Goal: Information Seeking & Learning: Learn about a topic

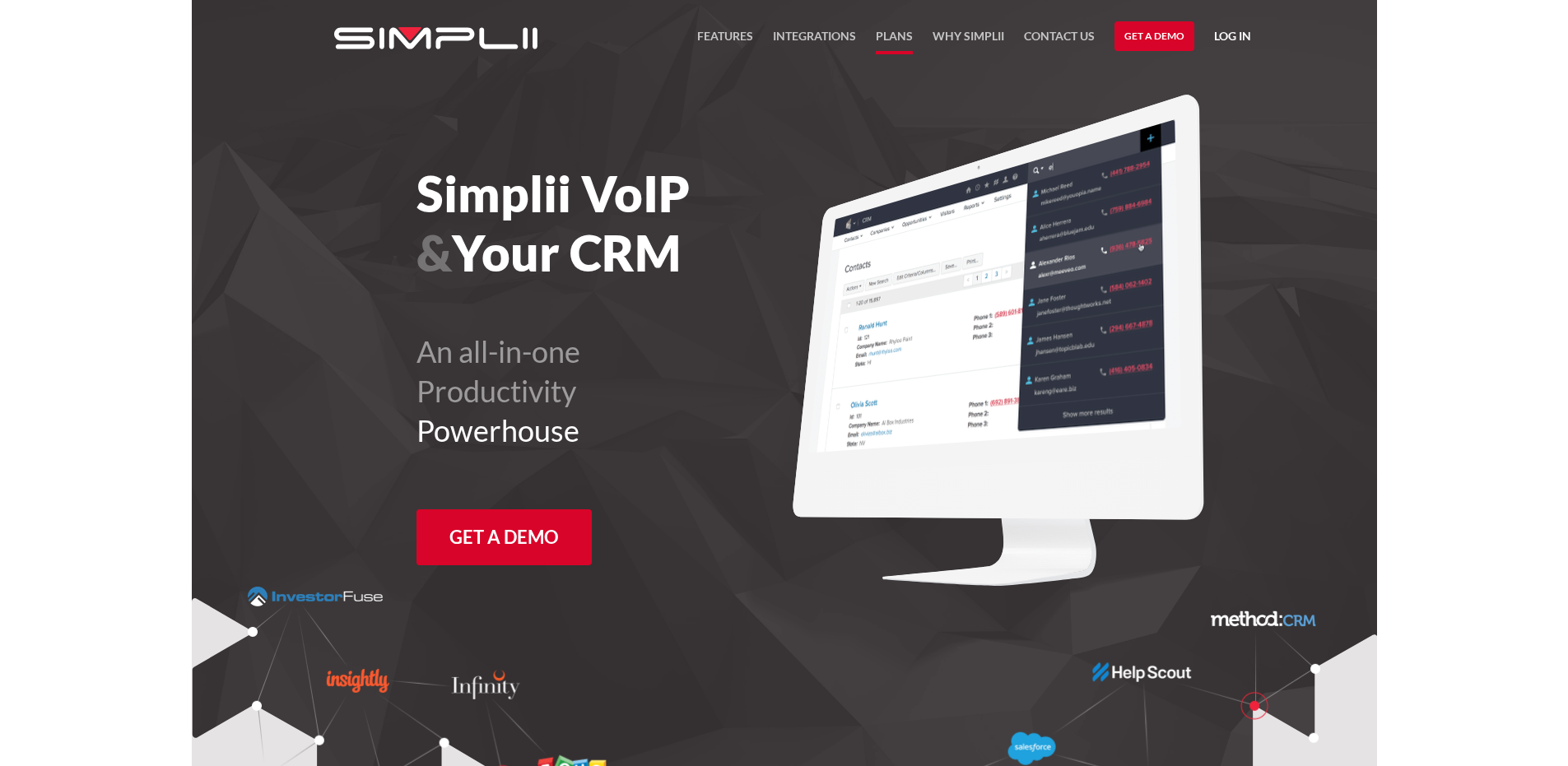
click at [892, 40] on link "Plans" at bounding box center [894, 40] width 37 height 28
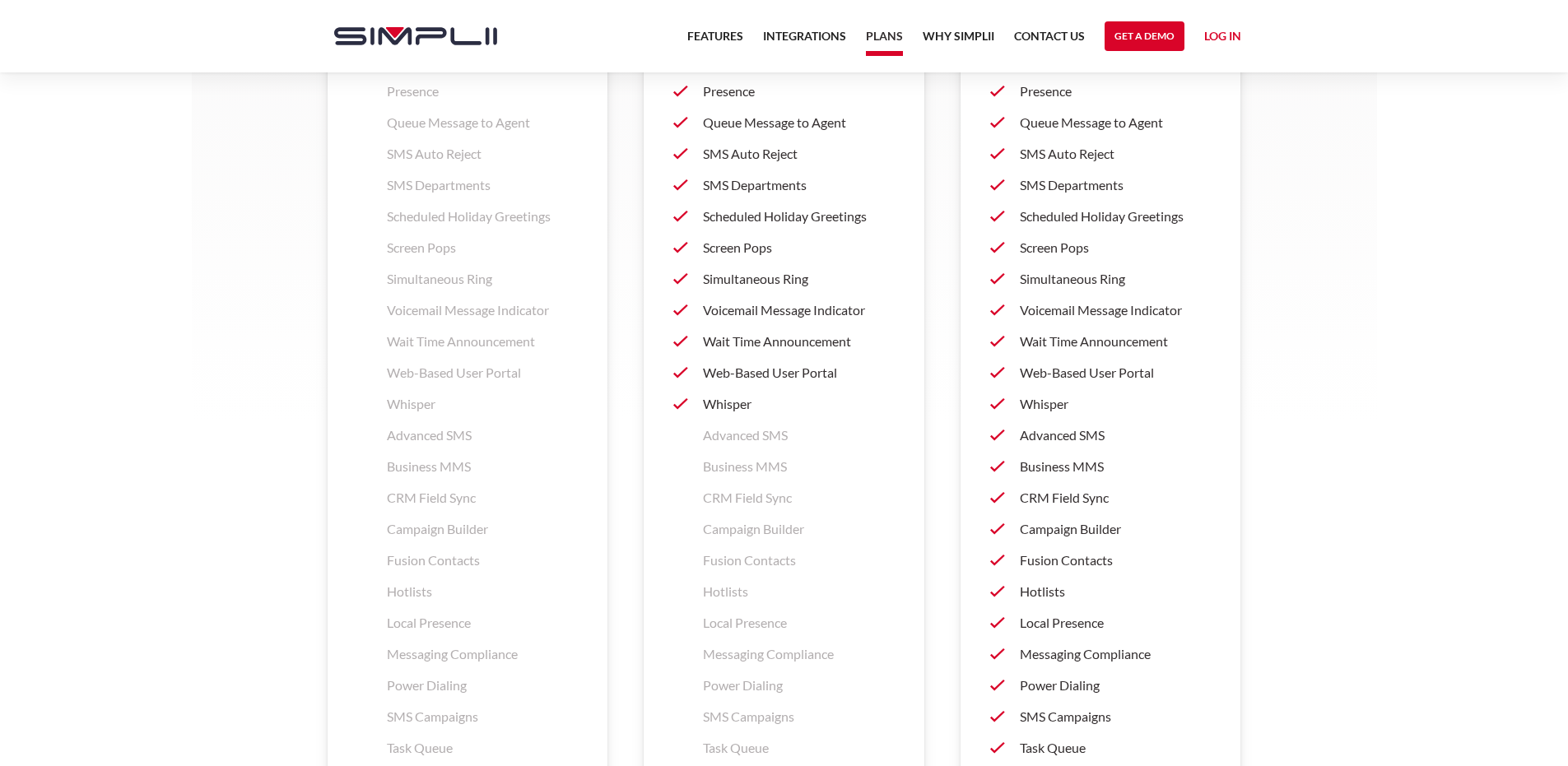
scroll to position [2386, 0]
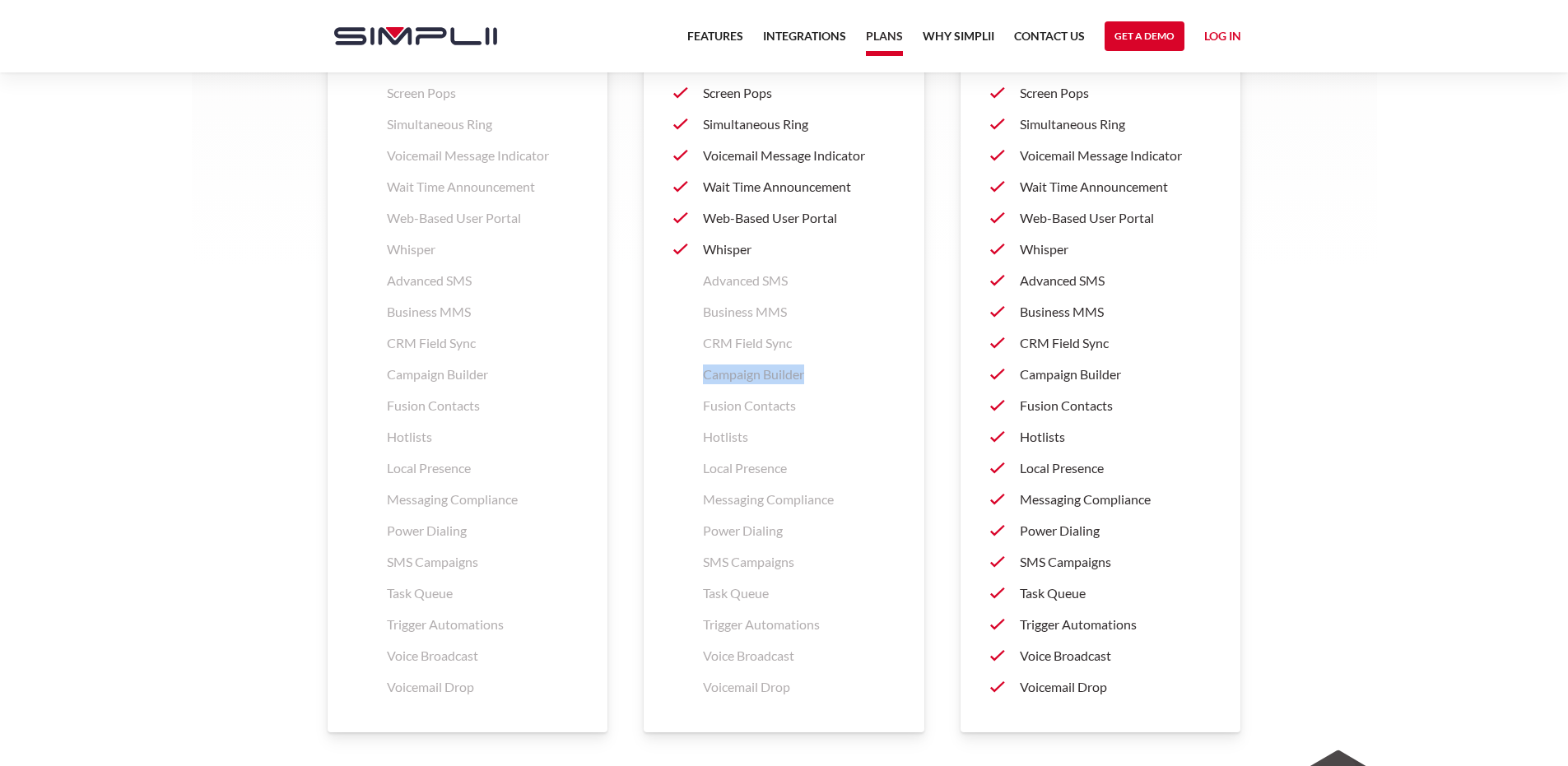
drag, startPoint x: 707, startPoint y: 378, endPoint x: 813, endPoint y: 372, distance: 106.2
click at [813, 372] on p "Campaign Builder" at bounding box center [799, 374] width 192 height 19
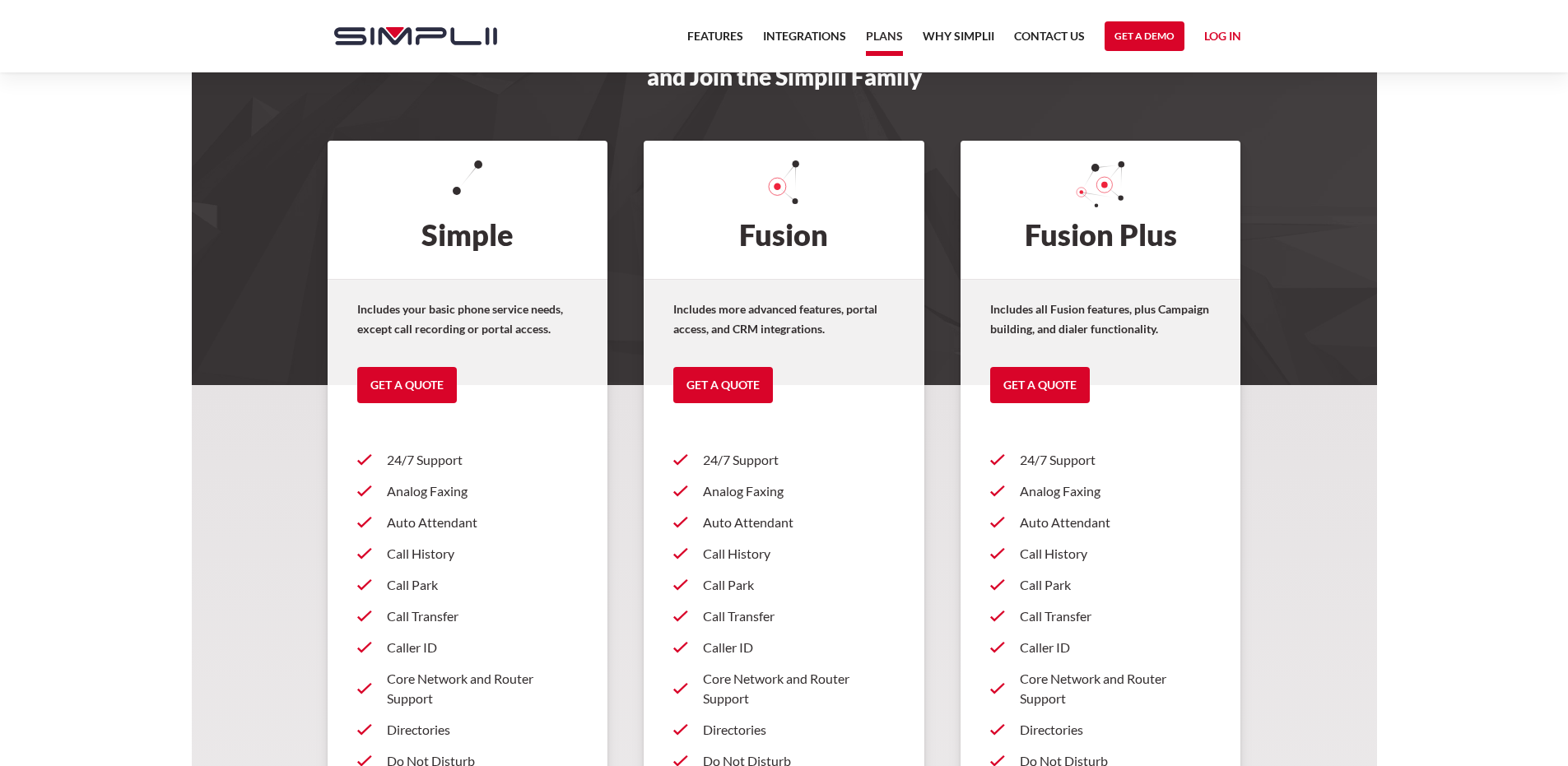
scroll to position [0, 0]
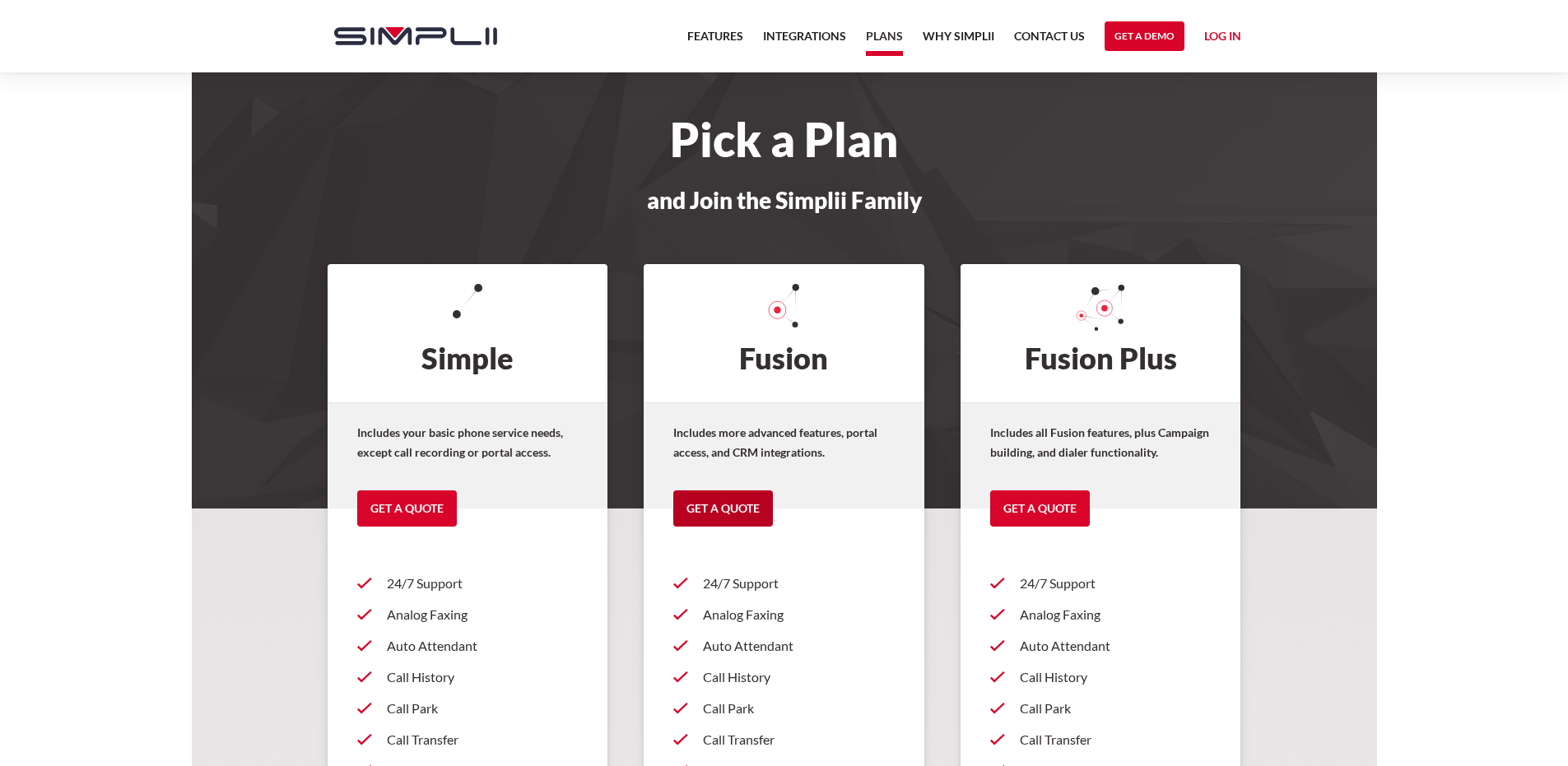
click at [713, 506] on link "Get a Quote" at bounding box center [722, 508] width 99 height 36
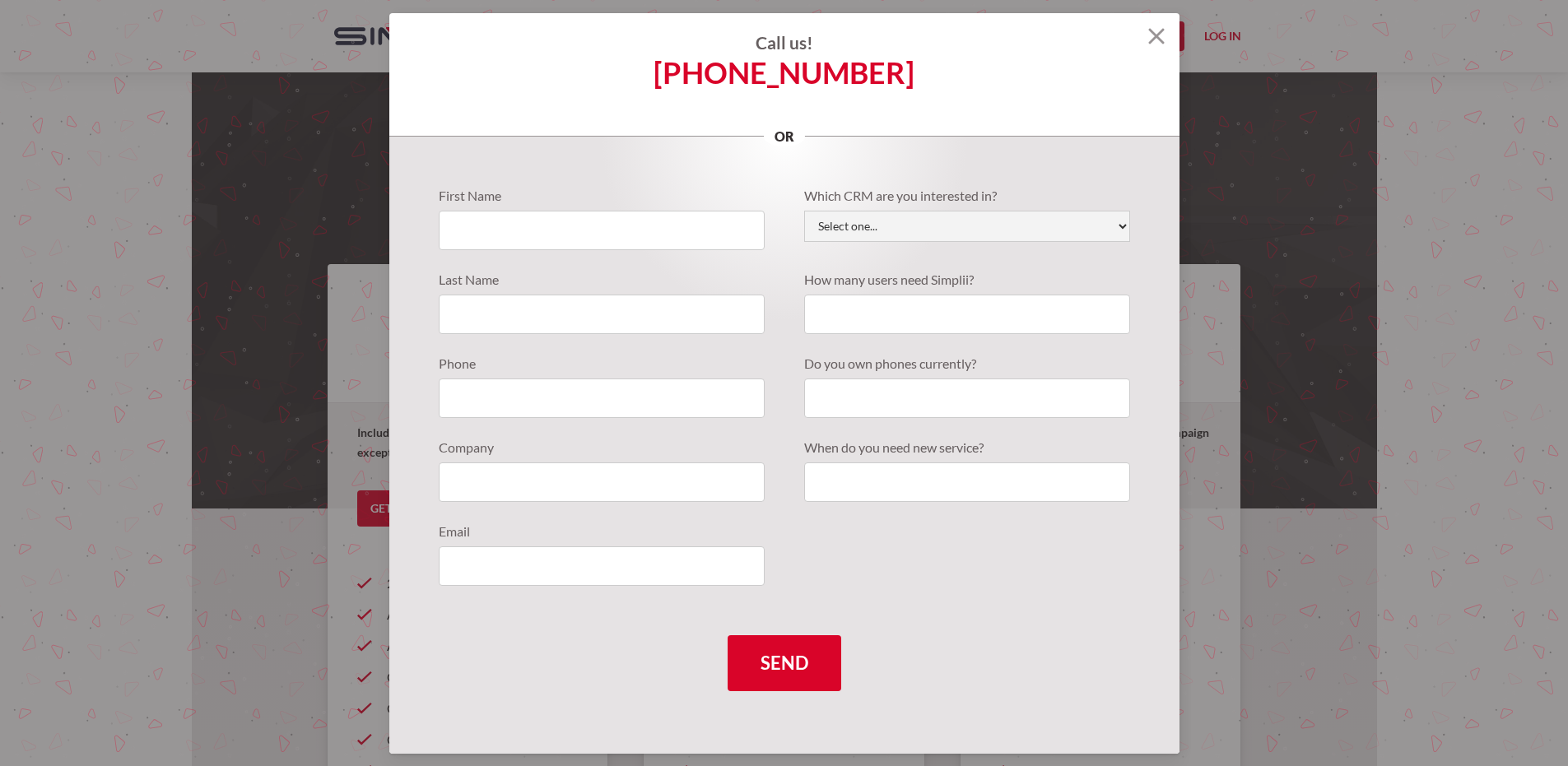
click at [1154, 33] on img at bounding box center [1156, 36] width 17 height 17
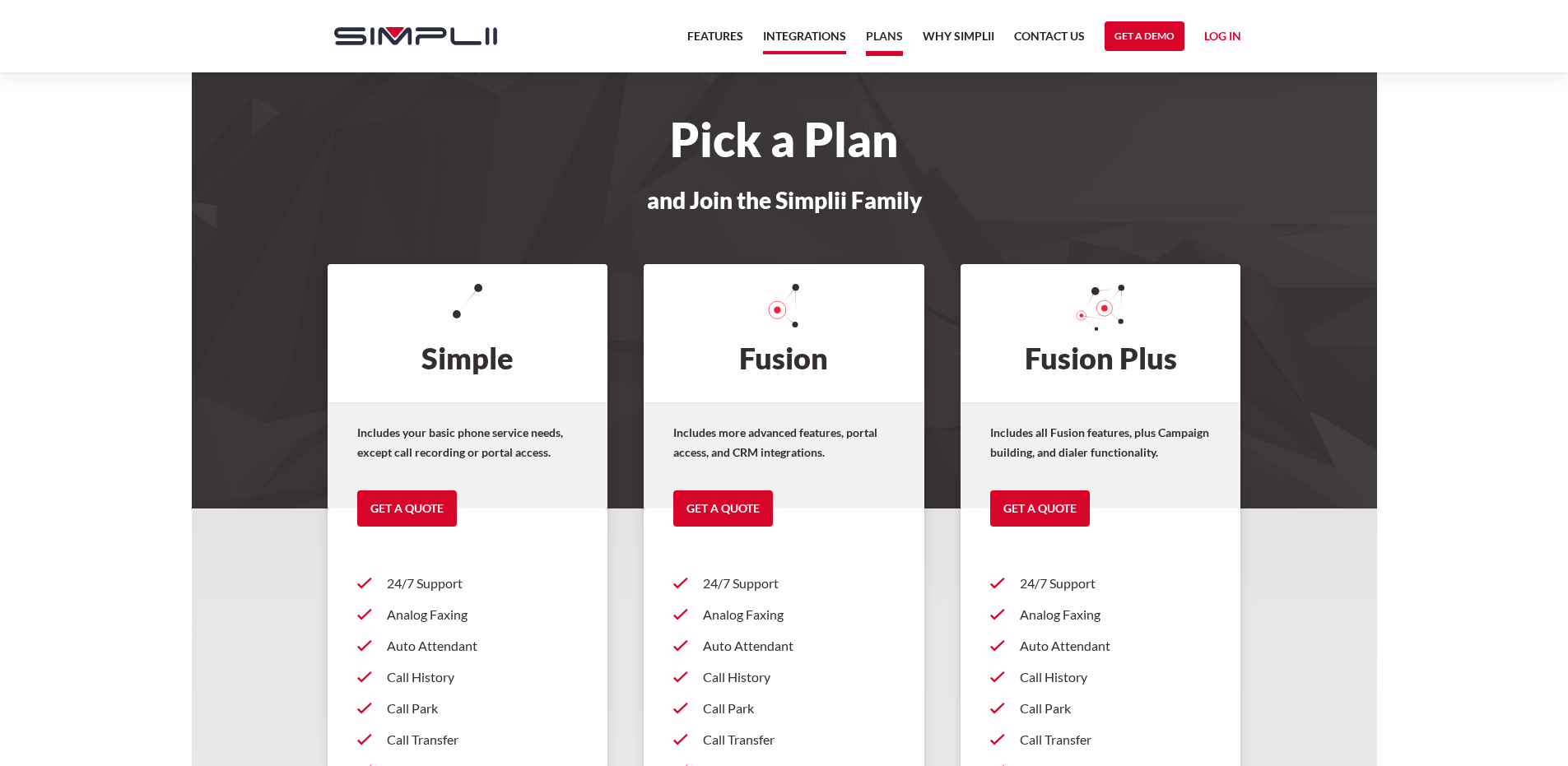
click at [790, 33] on link "Integrations" at bounding box center [804, 40] width 83 height 28
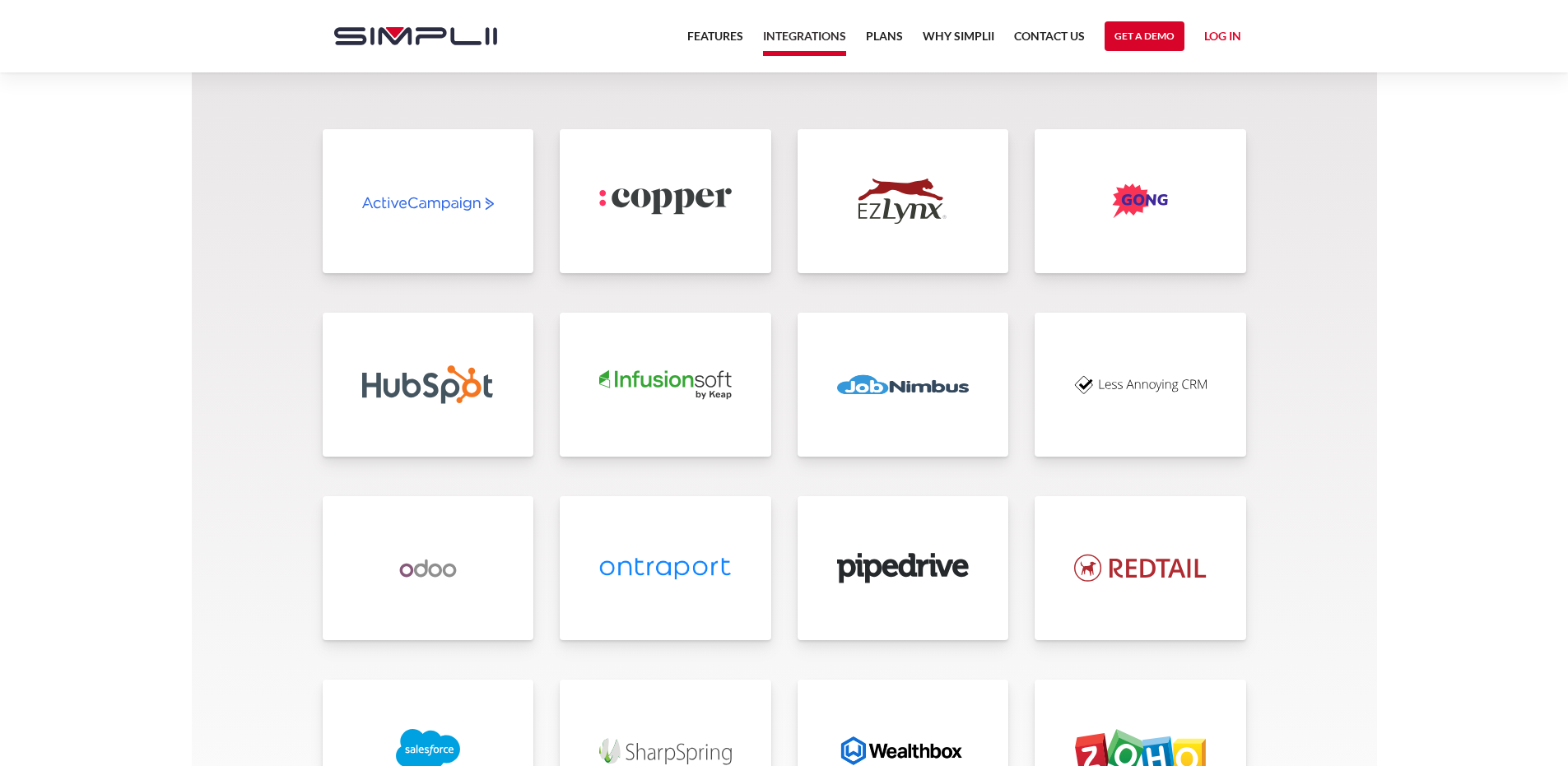
scroll to position [3455, 0]
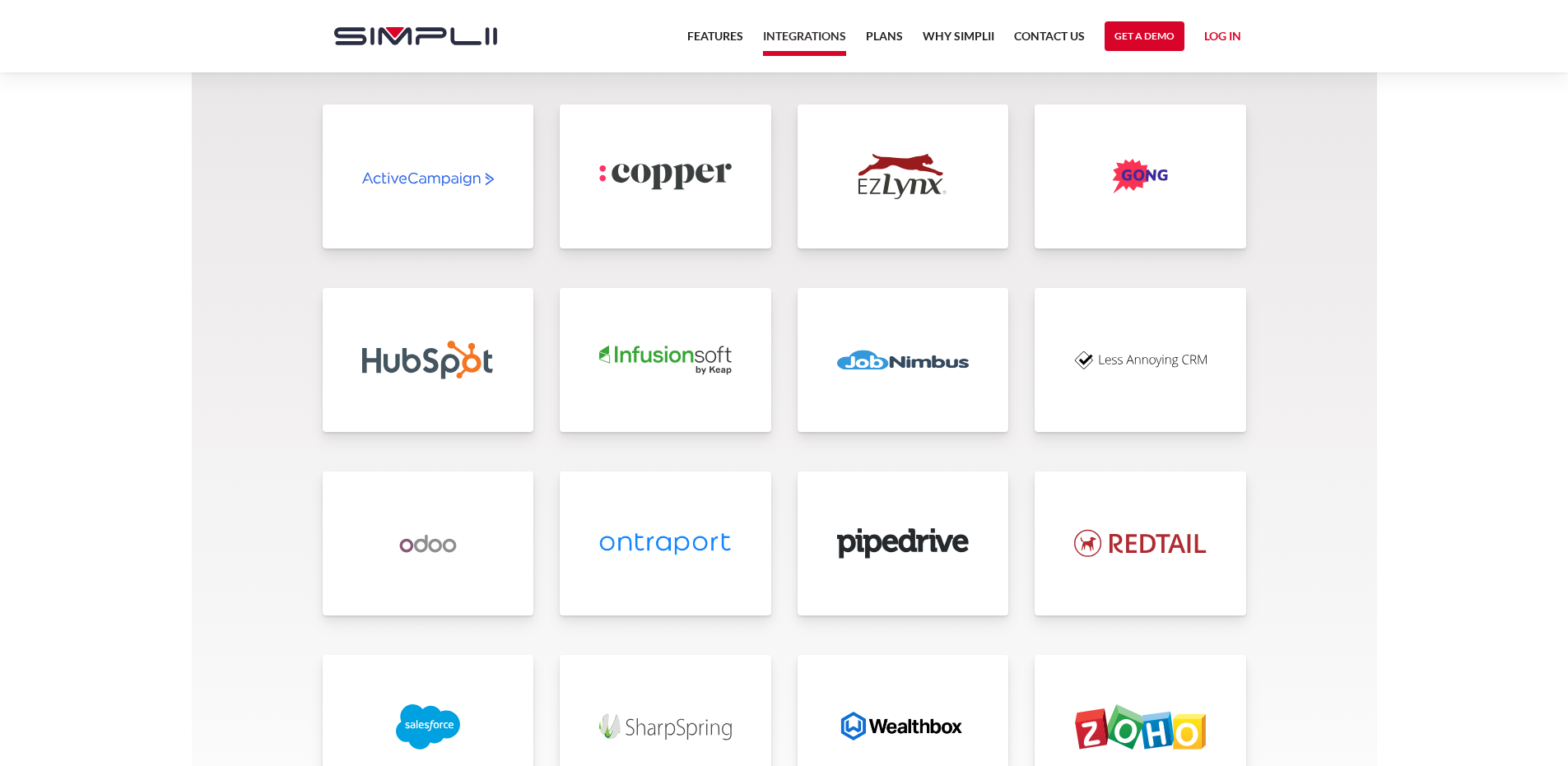
click at [446, 185] on img at bounding box center [428, 177] width 133 height 46
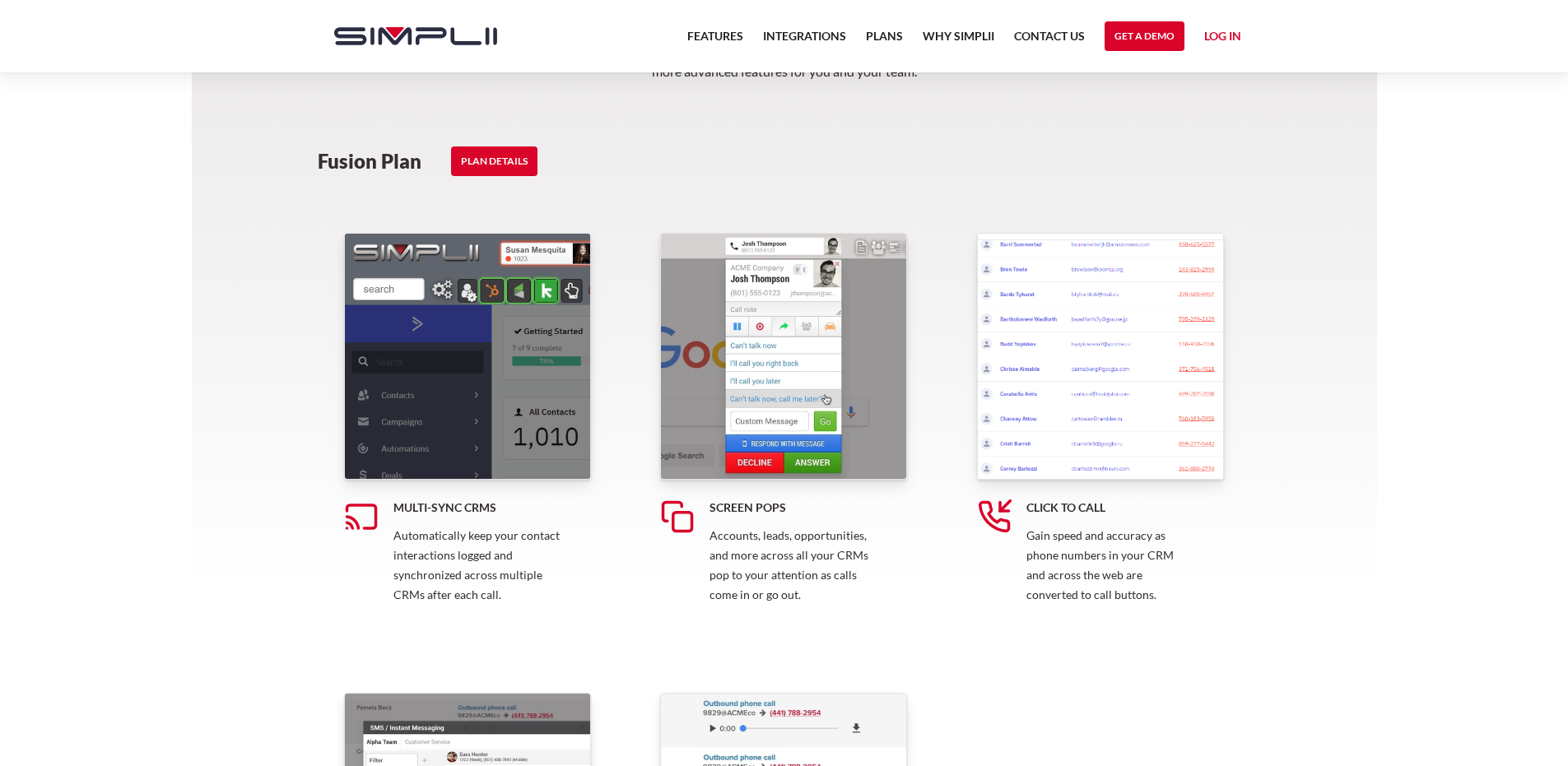
scroll to position [480, 0]
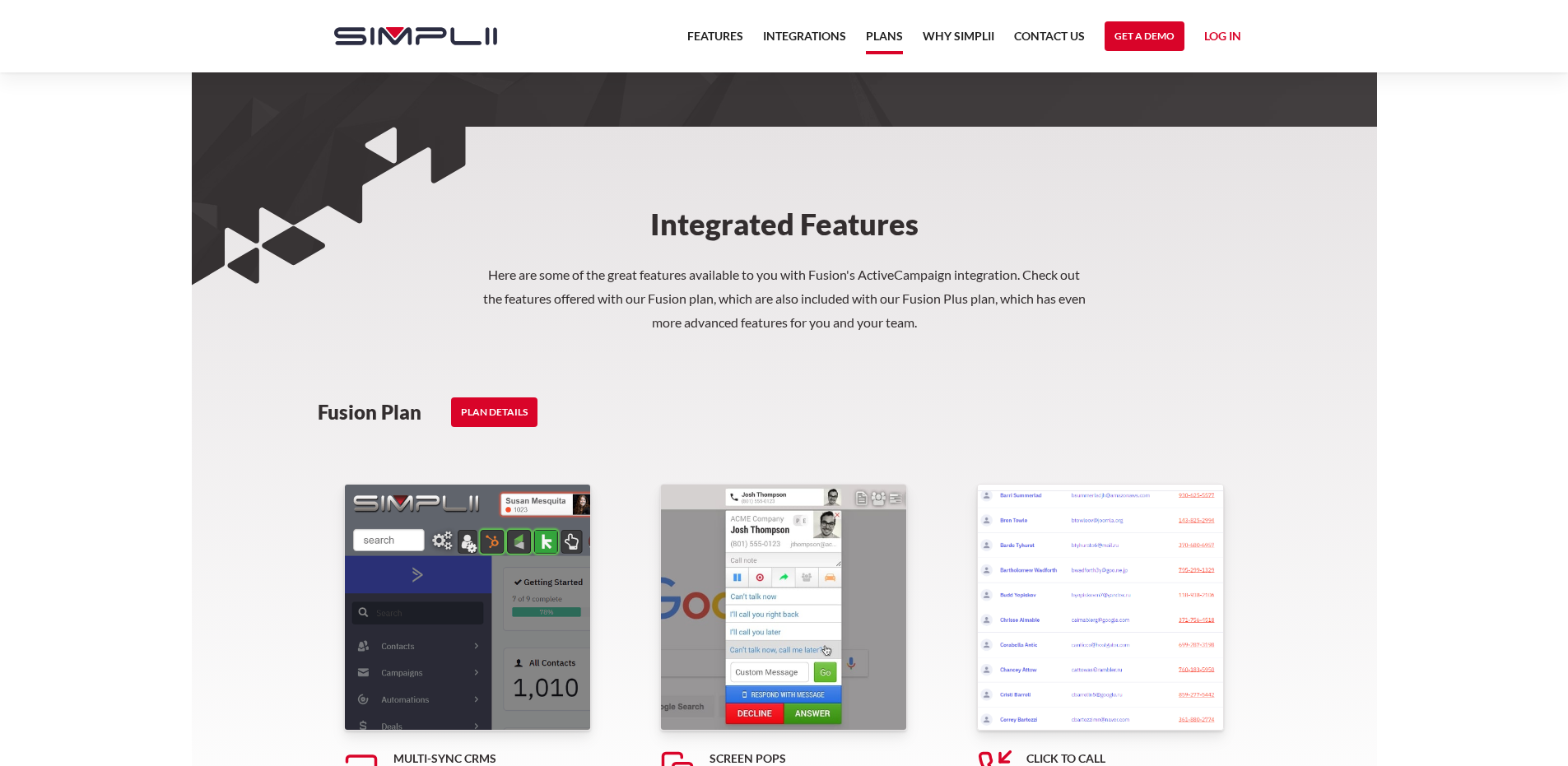
click at [888, 43] on link "Plans" at bounding box center [884, 40] width 37 height 28
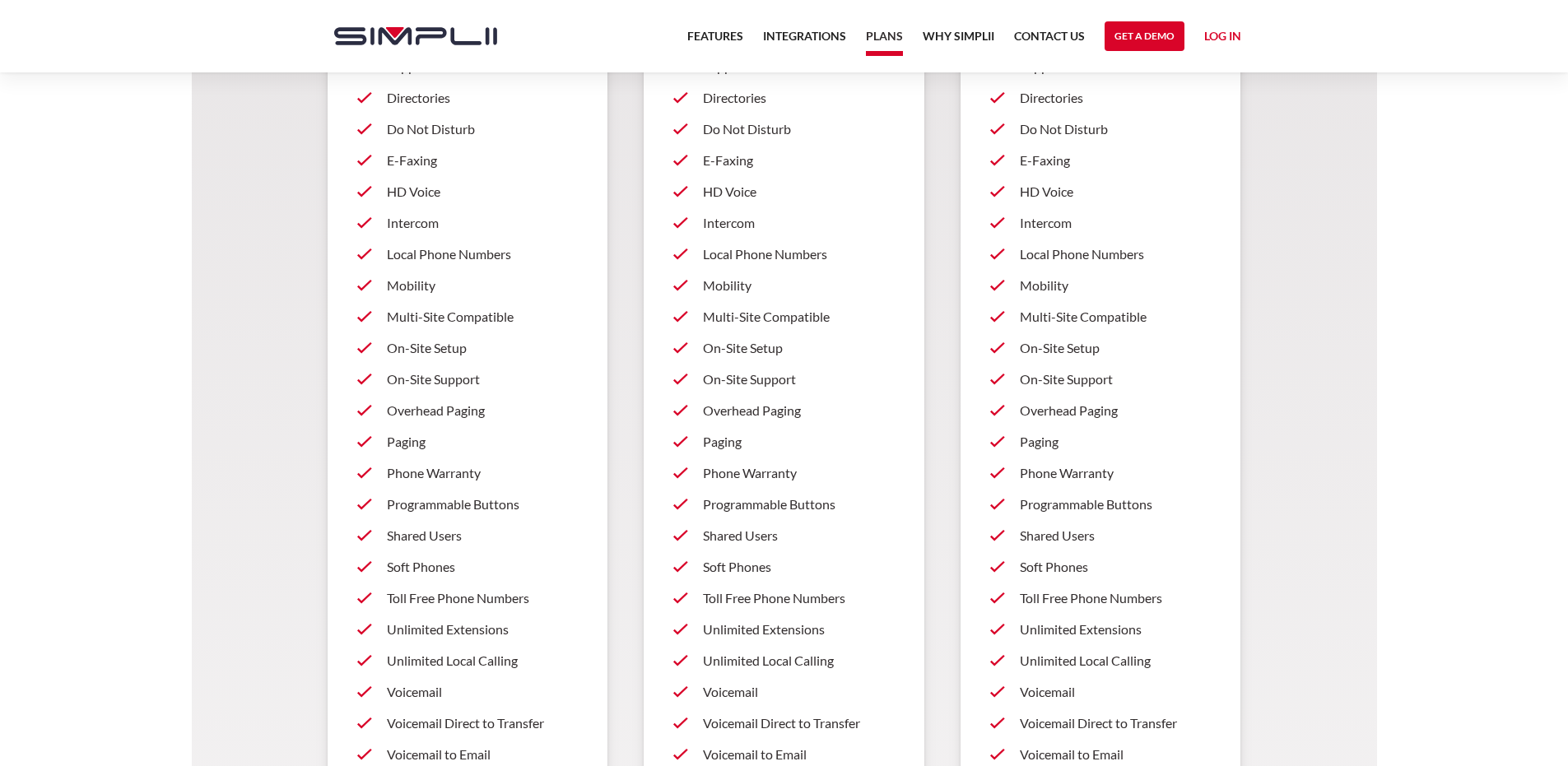
scroll to position [1069, 0]
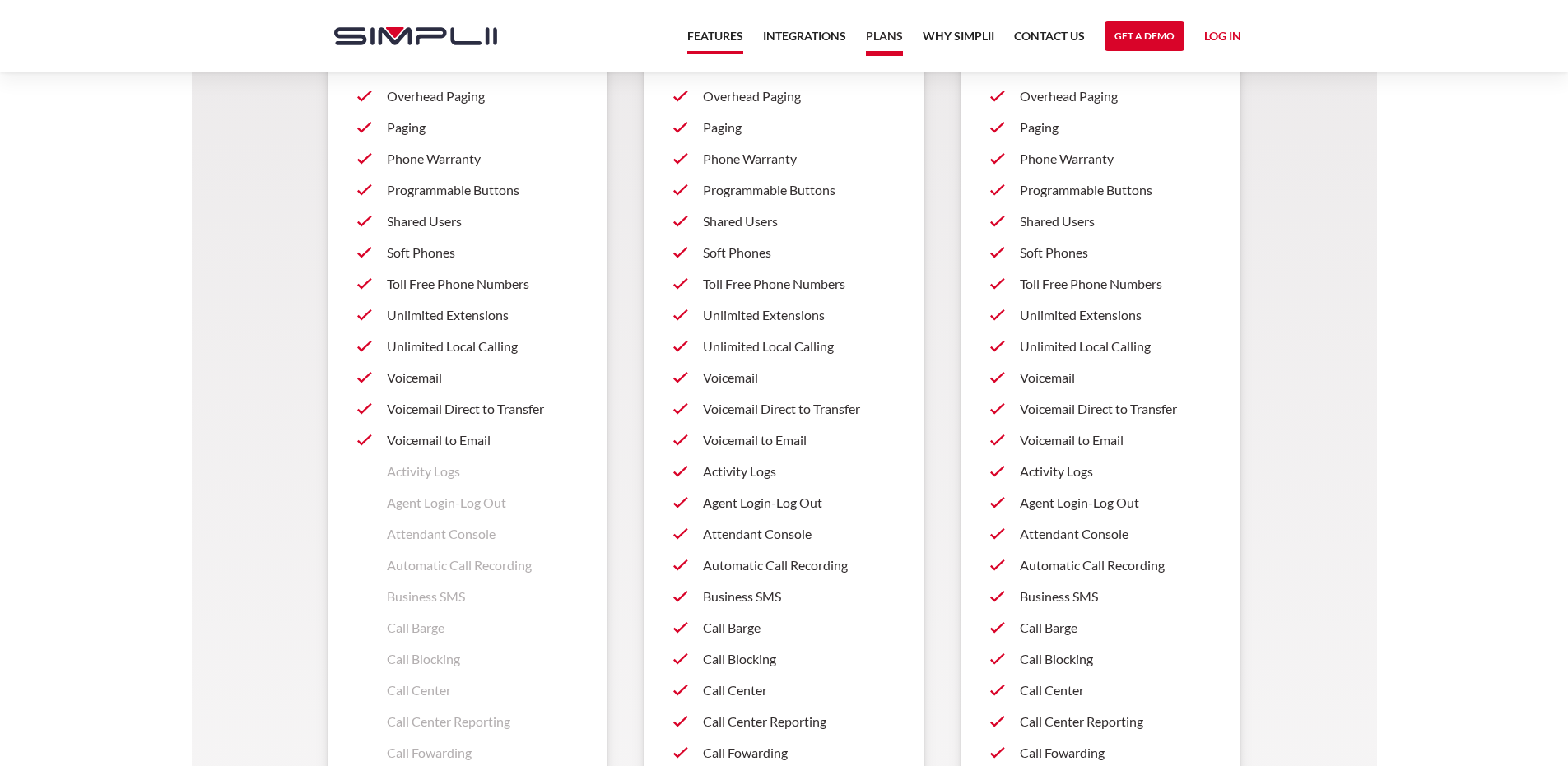
click at [710, 41] on link "Features" at bounding box center [715, 40] width 56 height 28
